Goal: Information Seeking & Learning: Learn about a topic

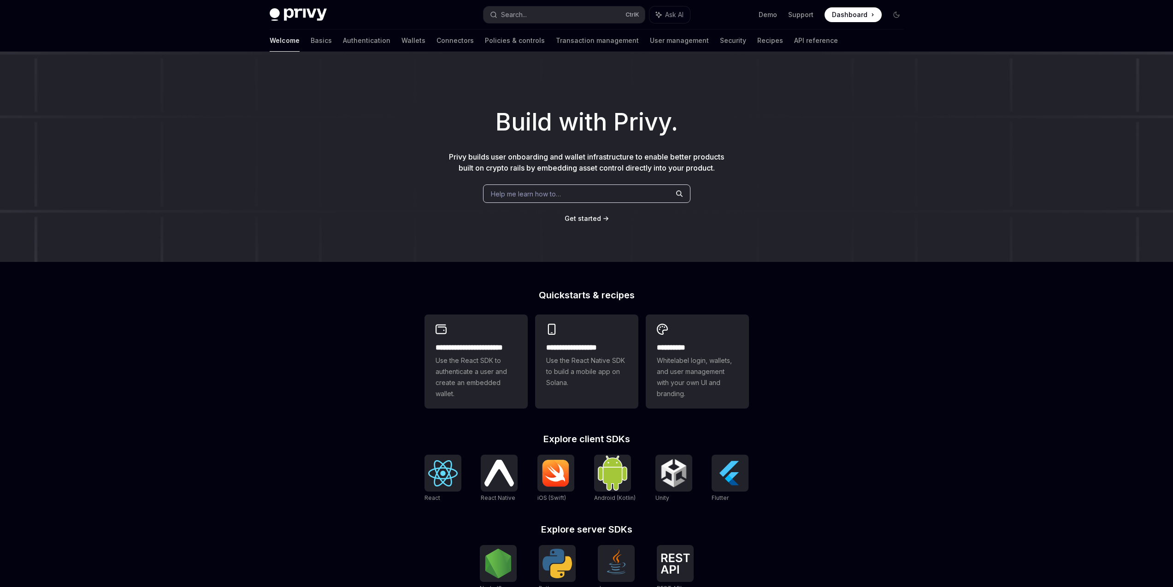
click at [354, 43] on div "Welcome Basics Authentication Wallets Connectors Policies & controls Transactio…" at bounding box center [554, 41] width 569 height 22
click at [402, 44] on link "Wallets" at bounding box center [414, 41] width 24 height 22
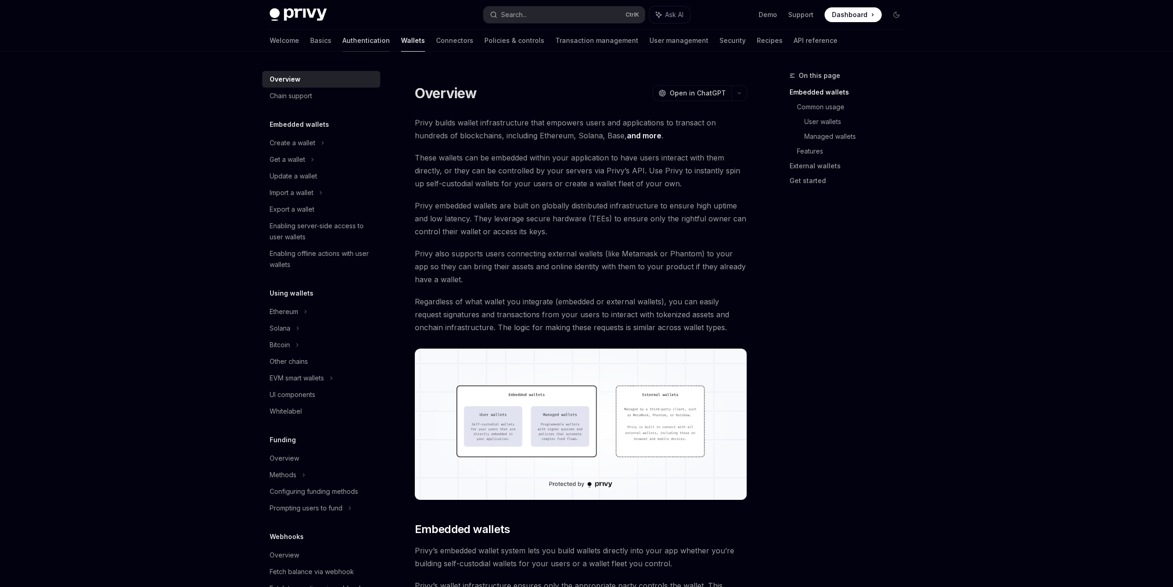
click at [343, 45] on link "Authentication" at bounding box center [366, 41] width 47 height 22
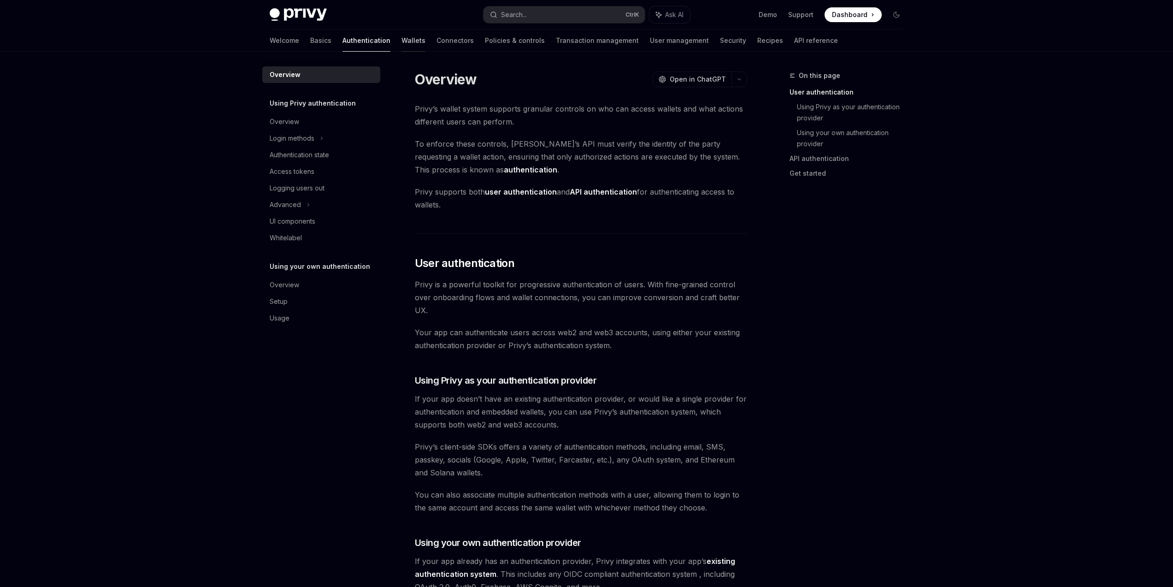
click at [402, 46] on link "Wallets" at bounding box center [414, 41] width 24 height 22
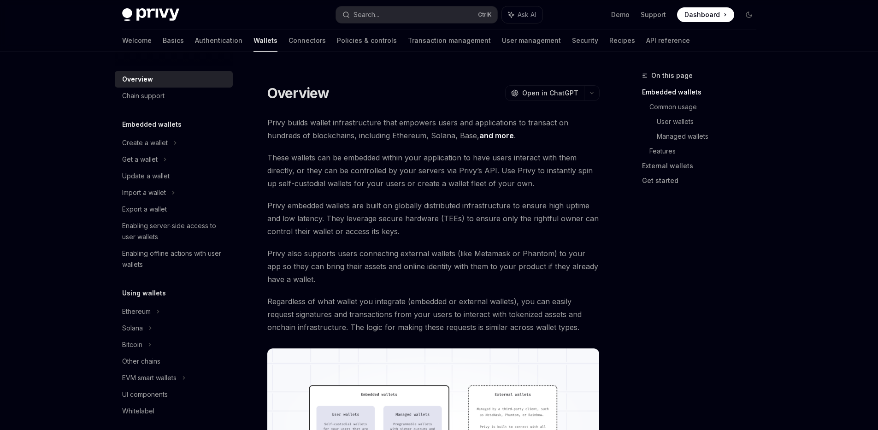
type textarea "*"
